Goal: Understand process/instructions: Learn how to perform a task or action

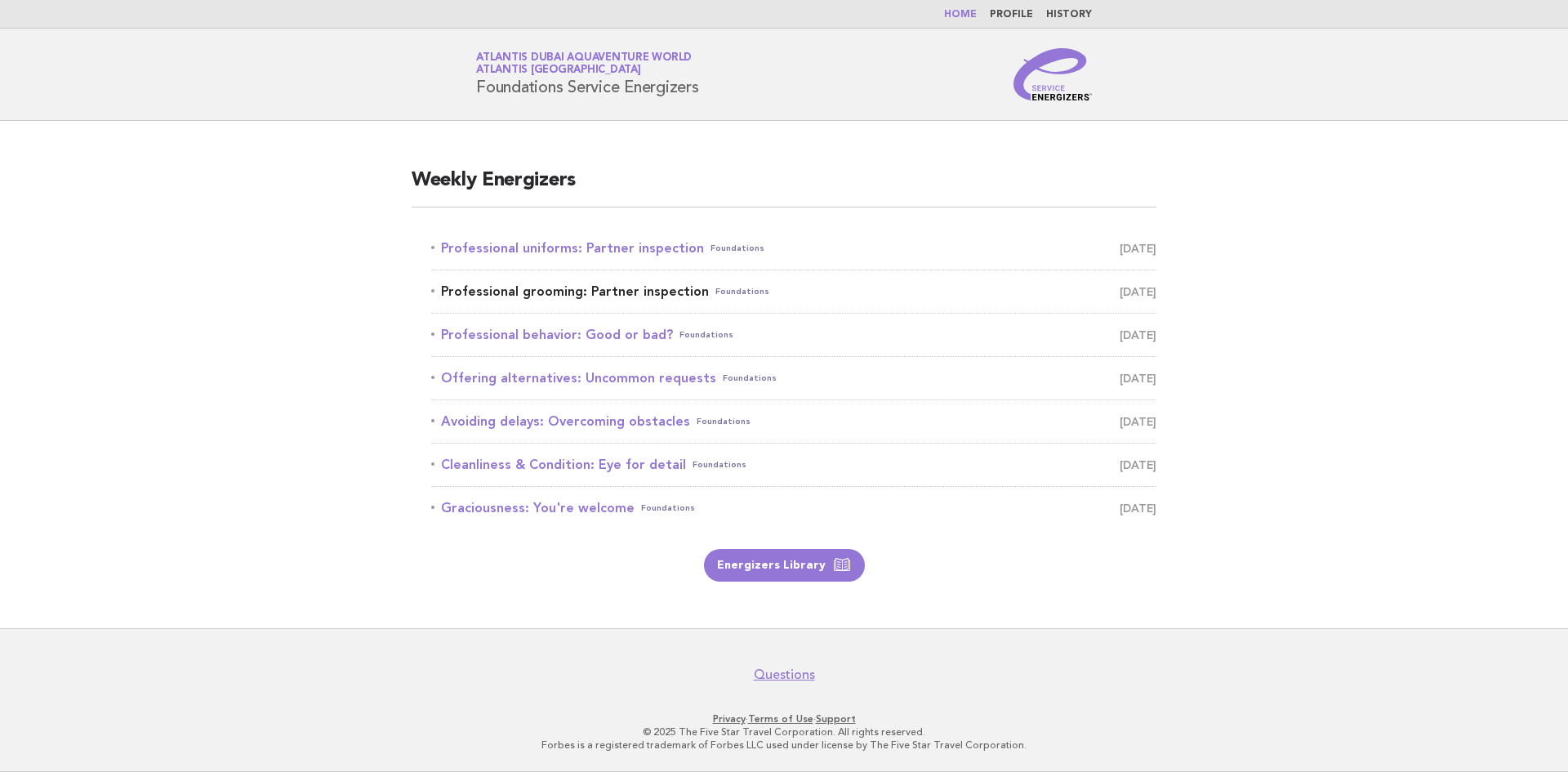
click at [490, 287] on link "Professional grooming: Partner inspection Foundations October 2" at bounding box center [794, 291] width 726 height 23
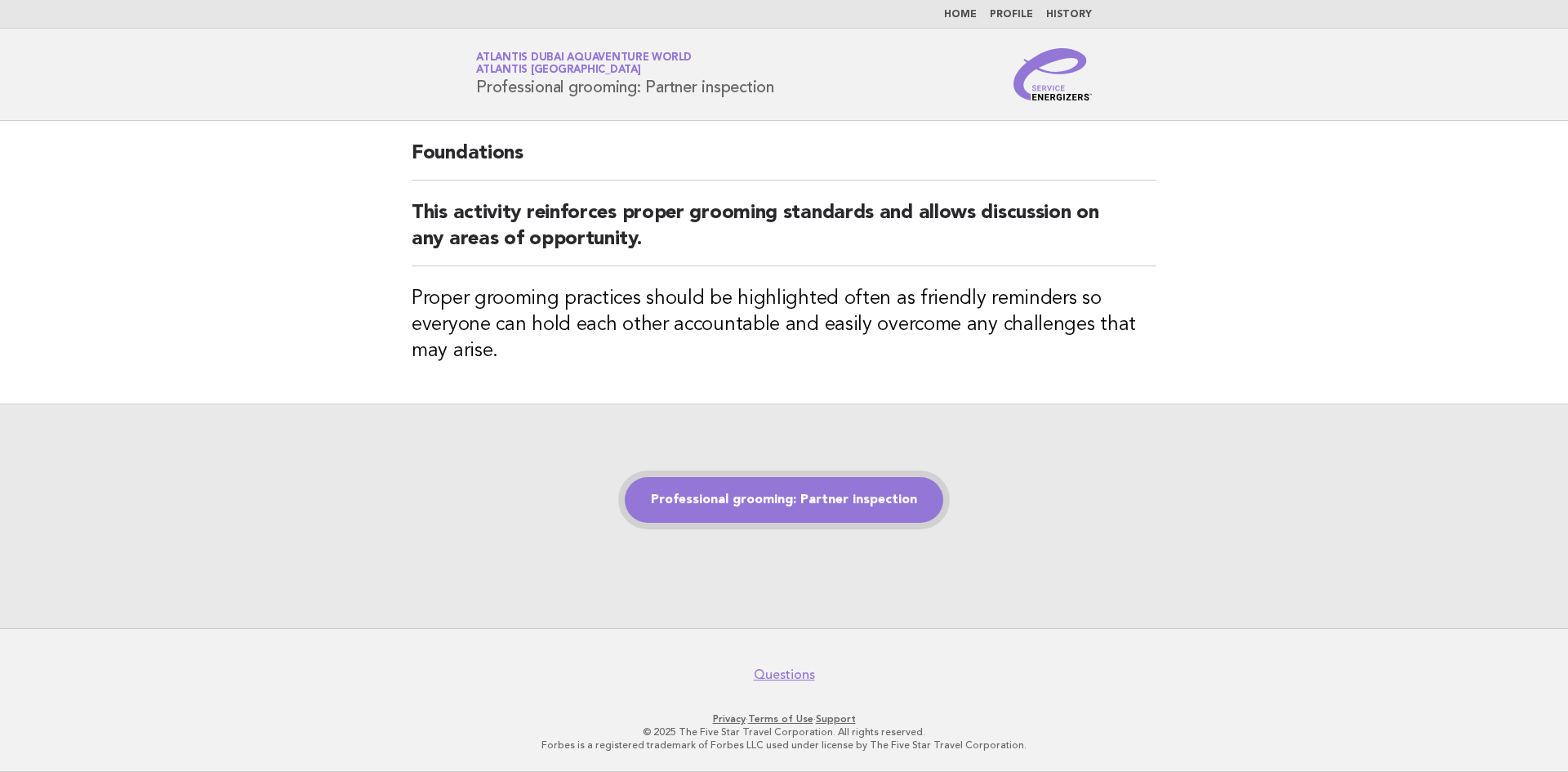
click at [758, 495] on link "Professional grooming: Partner inspection" at bounding box center [784, 500] width 318 height 45
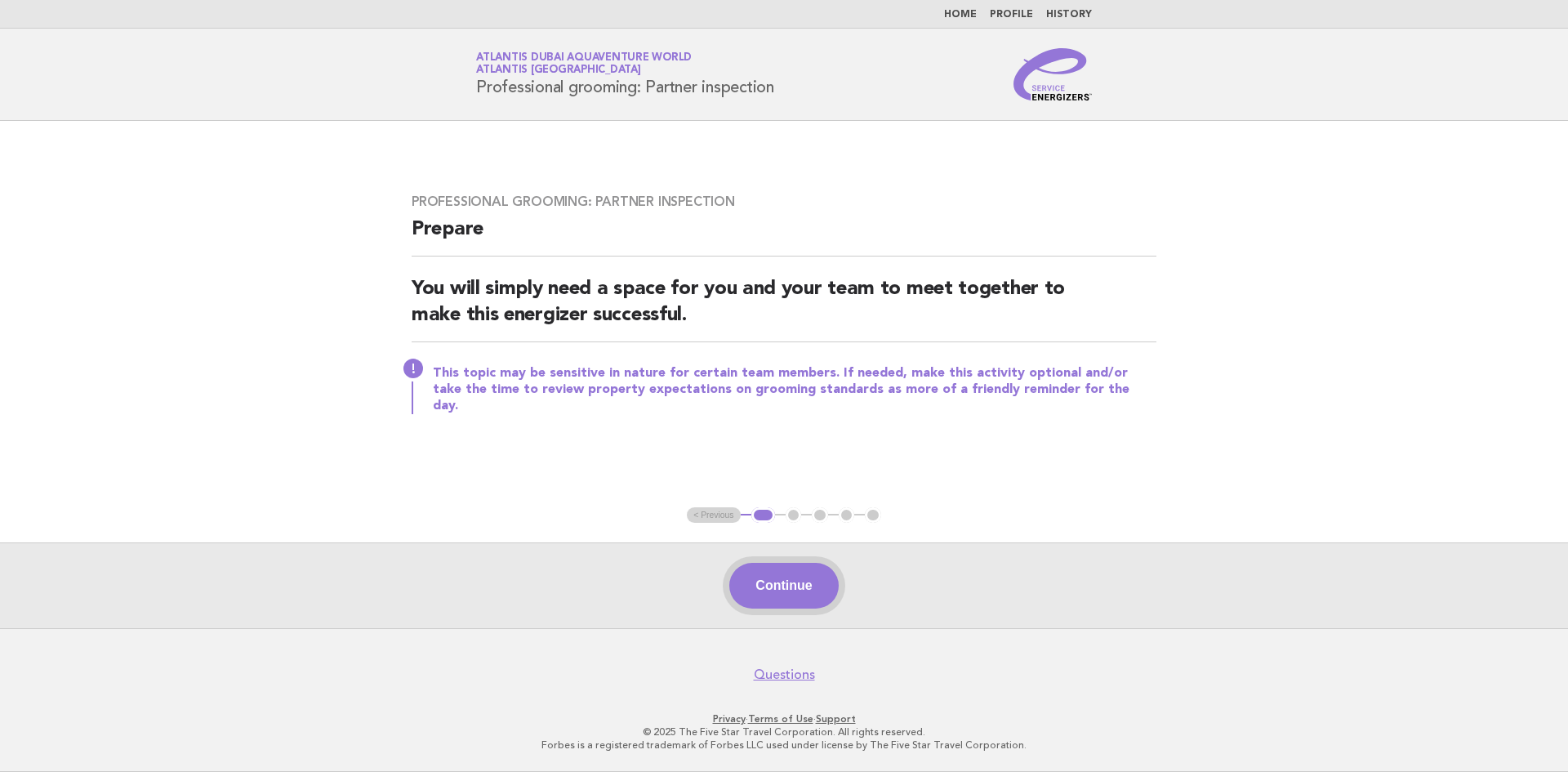
click at [753, 571] on button "Continue" at bounding box center [783, 586] width 108 height 45
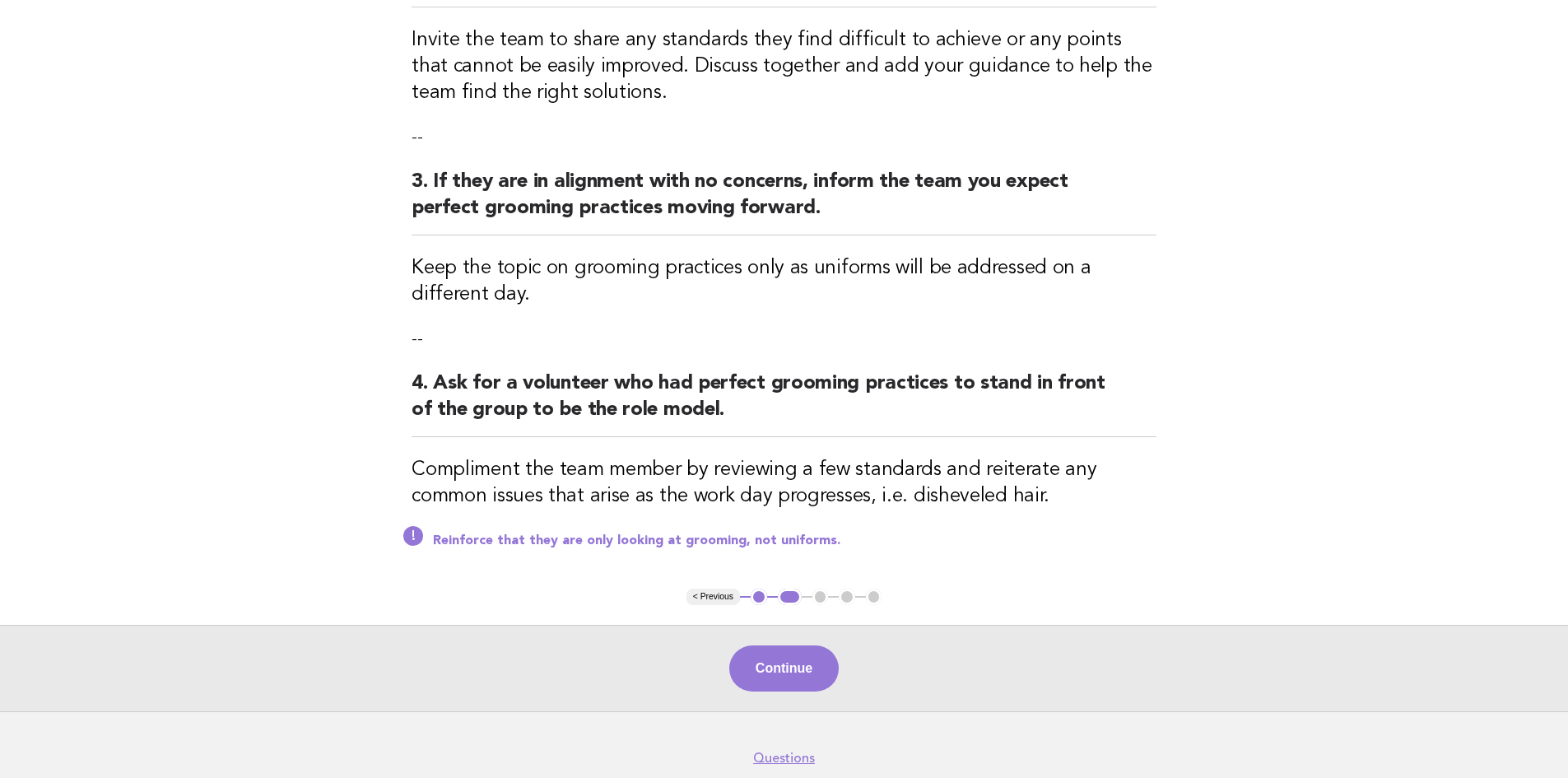
scroll to position [516, 0]
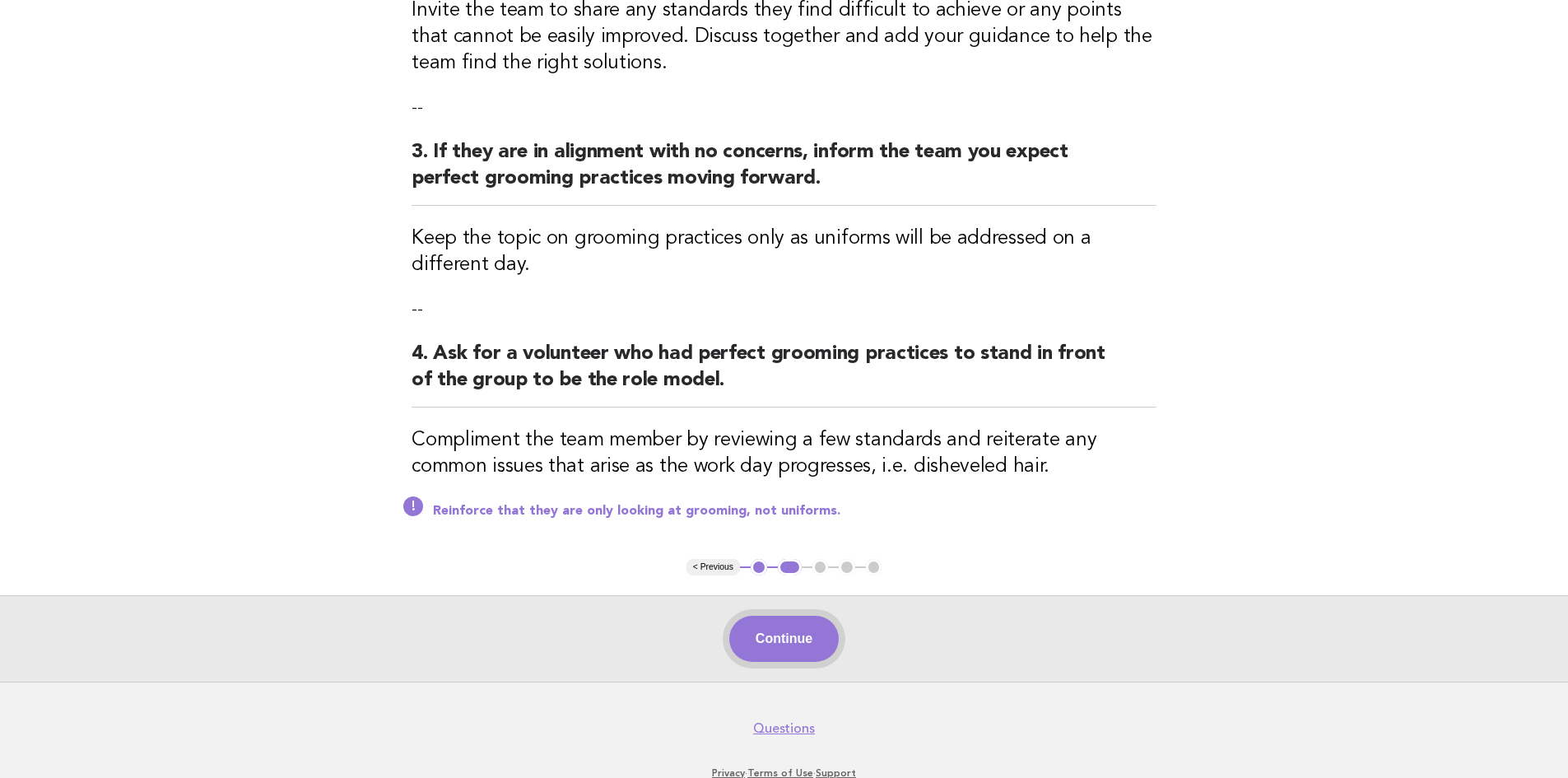
click at [780, 632] on button "Continue" at bounding box center [784, 638] width 109 height 46
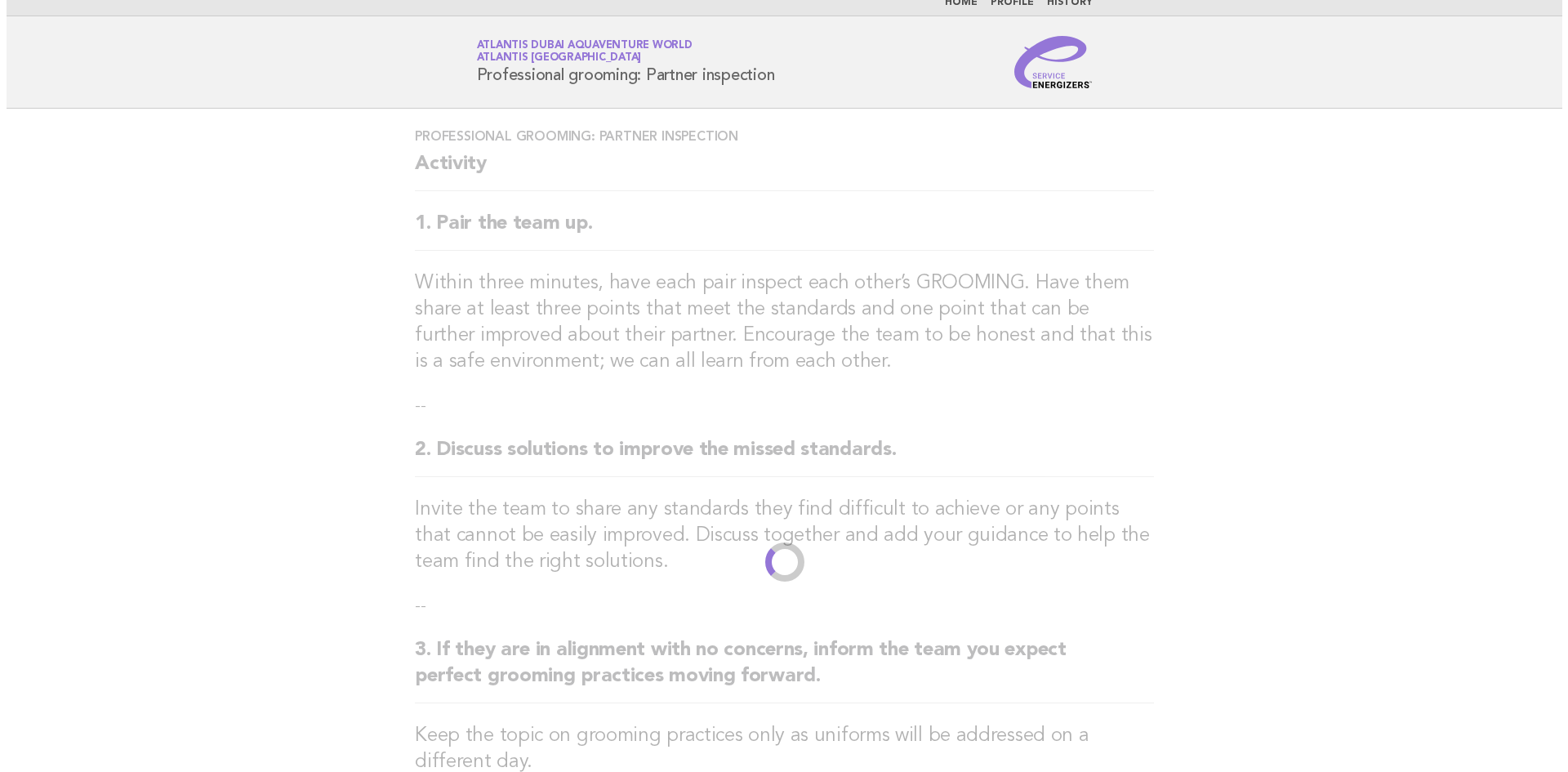
scroll to position [0, 0]
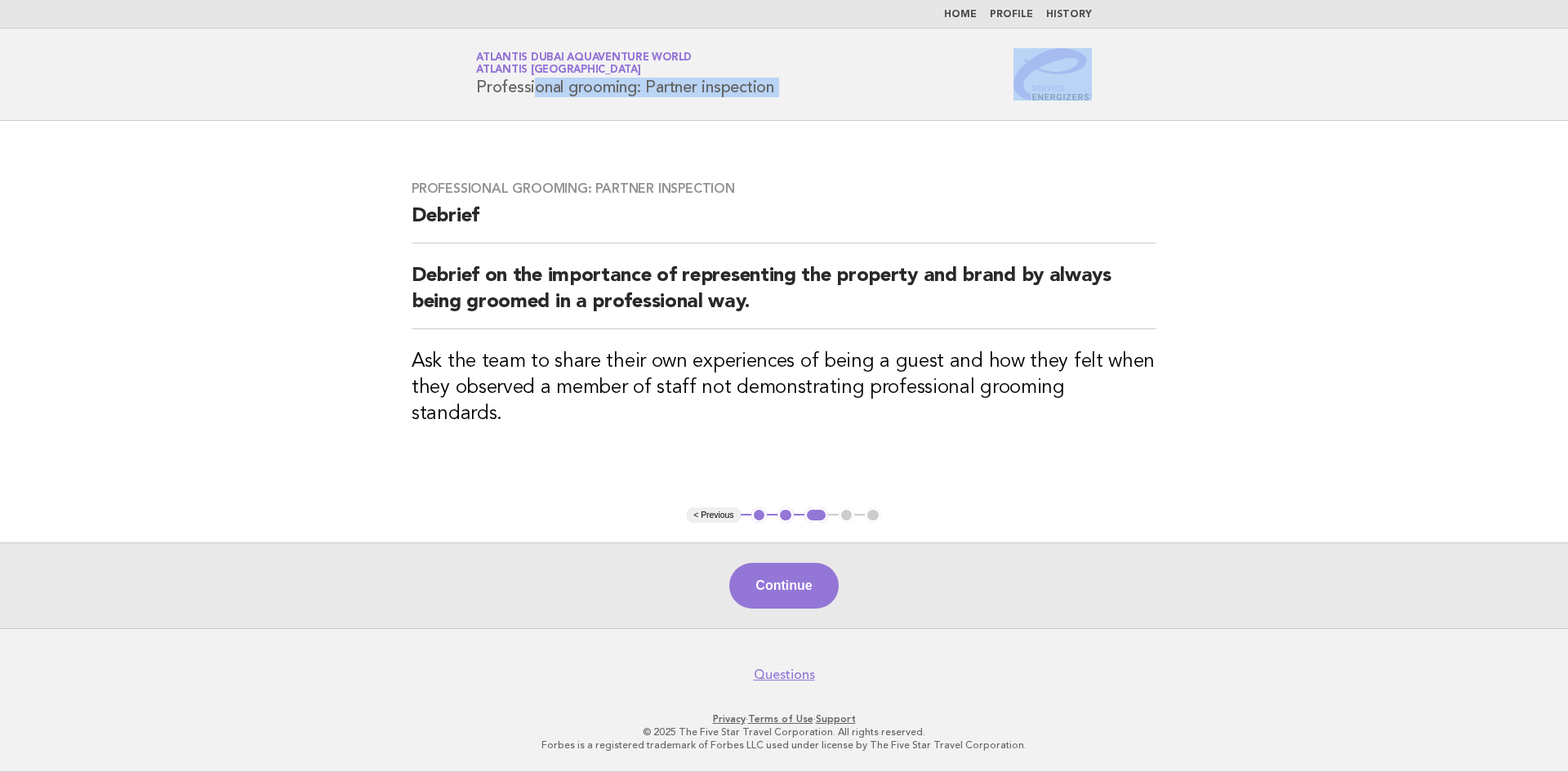
drag, startPoint x: 1170, startPoint y: 86, endPoint x: 449, endPoint y: 78, distance: 721.0
click at [449, 78] on header "Service Energizers Atlantis Dubai Aquaventure World Atlantis [GEOGRAPHIC_DATA] …" at bounding box center [784, 75] width 1568 height 92
copy div "Professional grooming: Partner inspection"
